Goal: Task Accomplishment & Management: Manage account settings

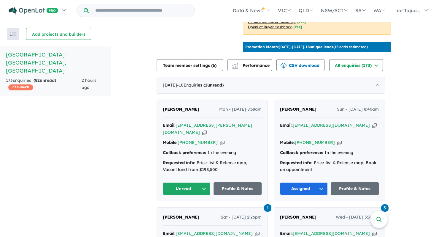
scroll to position [189, 0]
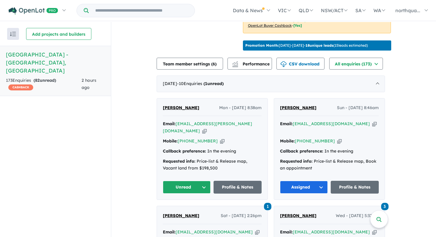
click at [196, 105] on span "[PERSON_NAME]" at bounding box center [181, 107] width 37 height 5
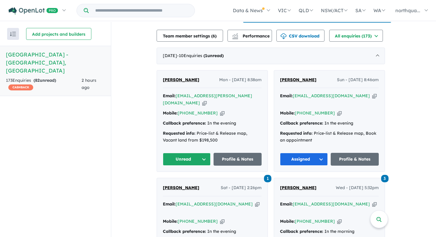
scroll to position [211, 0]
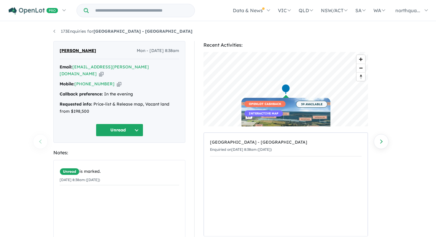
click at [135, 126] on button "Unread" at bounding box center [119, 129] width 47 height 13
click at [126, 154] on button "Assigned" at bounding box center [122, 158] width 52 height 14
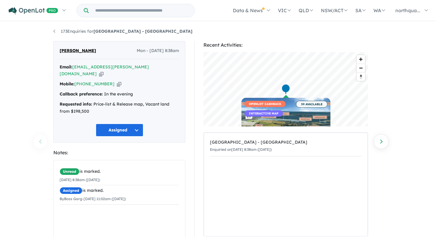
drag, startPoint x: 105, startPoint y: 52, endPoint x: 58, endPoint y: 53, distance: 46.9
click at [58, 53] on div "[PERSON_NAME] Mon - [DATE] 8:38am Email: [EMAIL_ADDRESS][PERSON_NAME][DOMAIN_NA…" at bounding box center [119, 92] width 132 height 102
copy span "[PERSON_NAME]"
click at [104, 71] on icon "button" at bounding box center [101, 74] width 4 height 6
copy span "[PERSON_NAME]"
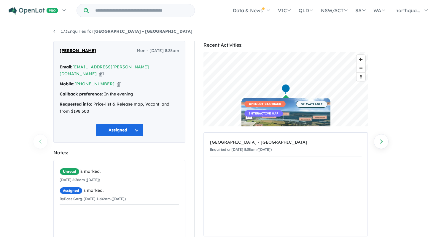
click at [117, 81] on icon "button" at bounding box center [119, 84] width 4 height 6
copy span "[PERSON_NAME]"
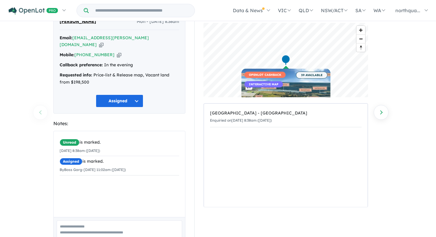
scroll to position [46, 0]
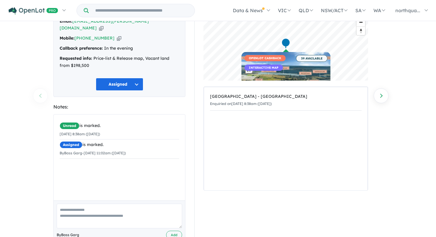
click at [136, 211] on textarea at bounding box center [120, 215] width 126 height 25
paste textarea "**********"
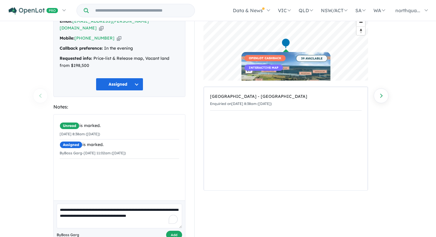
type textarea "**********"
click at [172, 230] on button "Add" at bounding box center [174, 234] width 16 height 9
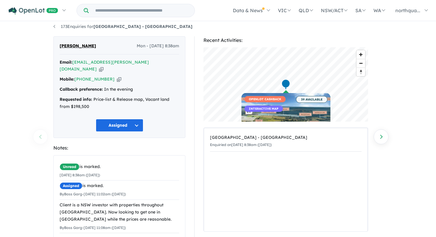
scroll to position [0, 0]
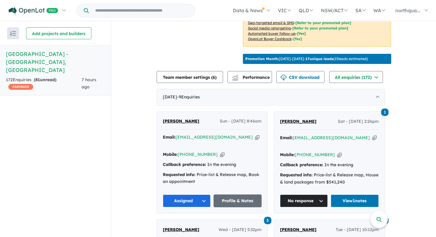
scroll to position [166, 0]
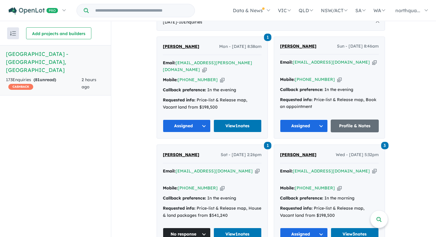
scroll to position [248, 0]
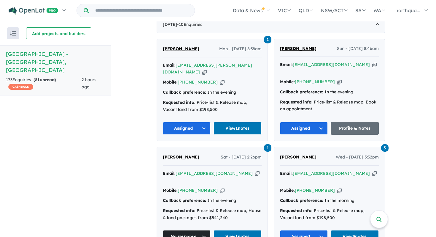
click at [207, 69] on icon "button" at bounding box center [204, 72] width 4 height 6
